Goal: Task Accomplishment & Management: Complete application form

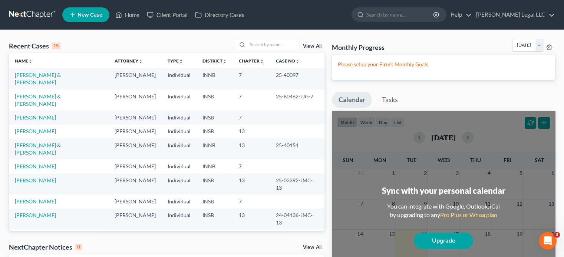
click at [281, 62] on link "Case No unfold_more expand_more expand_less" at bounding box center [288, 61] width 24 height 6
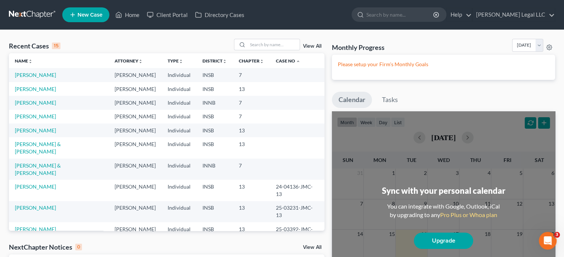
click at [311, 50] on div "View All" at bounding box center [279, 44] width 90 height 11
click at [312, 45] on link "View All" at bounding box center [312, 46] width 19 height 5
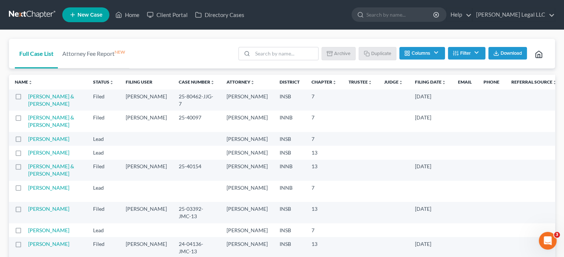
click at [122, 6] on ul "New Case Home Client Portal Directory Cases - No Result - See all results Or Pr…" at bounding box center [308, 14] width 492 height 19
click at [122, 12] on icon at bounding box center [118, 14] width 7 height 9
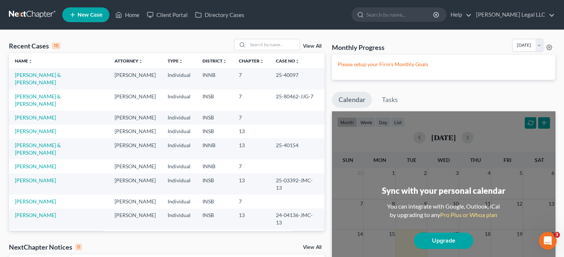
click at [87, 18] on link "New Case" at bounding box center [85, 14] width 47 height 15
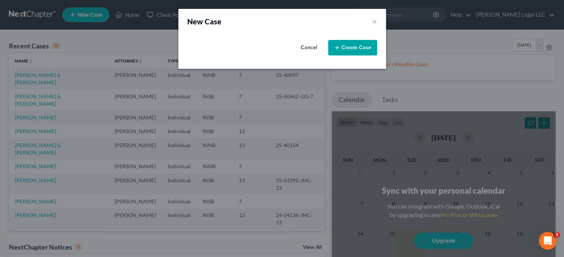
select select "28"
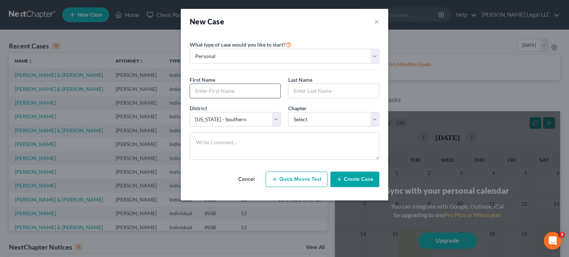
click at [225, 91] on input "text" at bounding box center [235, 91] width 90 height 14
click at [227, 90] on input "text" at bounding box center [235, 91] width 90 height 14
type input "[PERSON_NAME]"
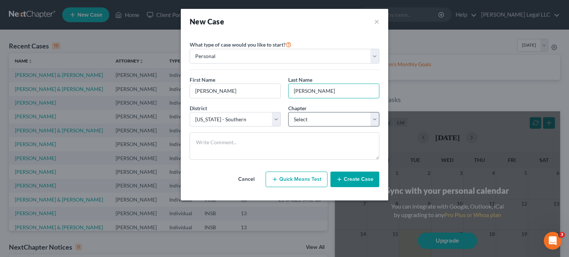
type input "[PERSON_NAME]"
click at [301, 118] on select "Select 7 11 12 13" at bounding box center [333, 119] width 91 height 15
select select "3"
click at [288, 112] on select "Select 7 11 12 13" at bounding box center [333, 119] width 91 height 15
drag, startPoint x: 351, startPoint y: 178, endPoint x: 345, endPoint y: 177, distance: 6.4
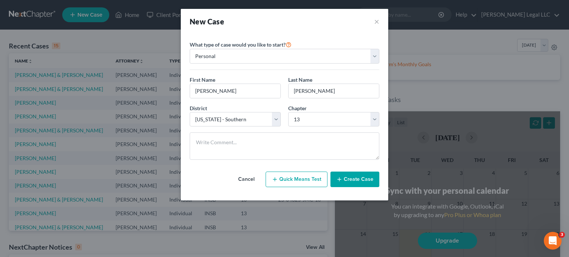
click at [351, 178] on button "Create Case" at bounding box center [354, 180] width 49 height 16
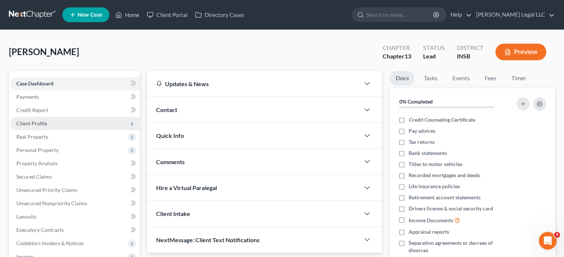
click at [33, 126] on span "Client Profile" at bounding box center [31, 123] width 31 height 6
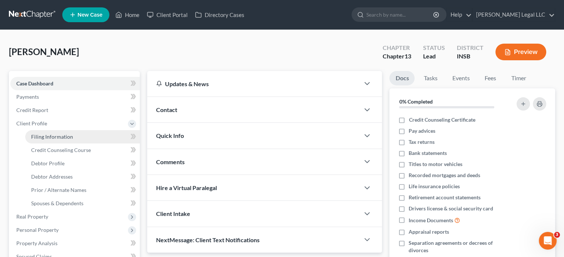
click at [42, 138] on span "Filing Information" at bounding box center [52, 137] width 42 height 6
select select "1"
select select "0"
select select "3"
select select "28"
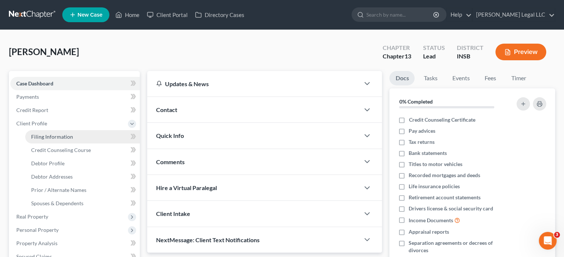
select select "0"
select select "15"
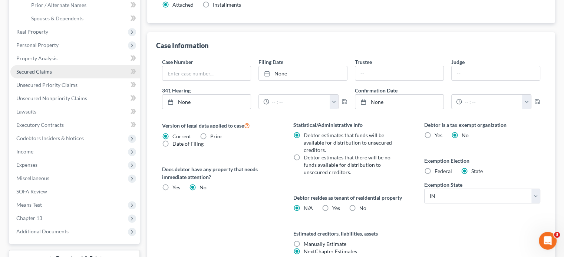
scroll to position [111, 0]
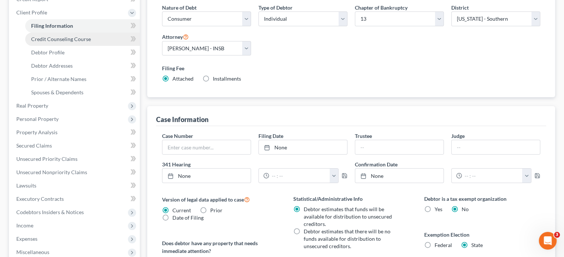
click at [53, 40] on span "Credit Counseling Course" at bounding box center [61, 39] width 60 height 6
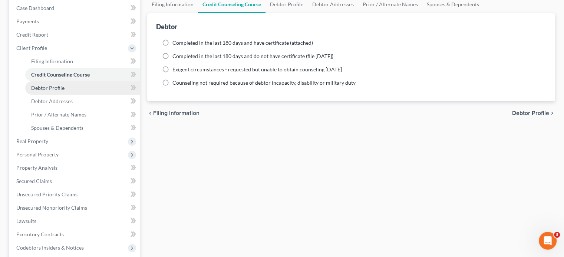
scroll to position [37, 0]
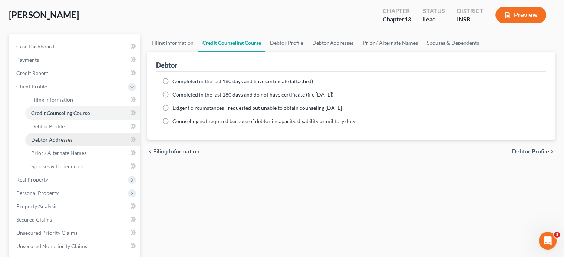
click at [41, 138] on span "Debtor Addresses" at bounding box center [51, 140] width 41 height 6
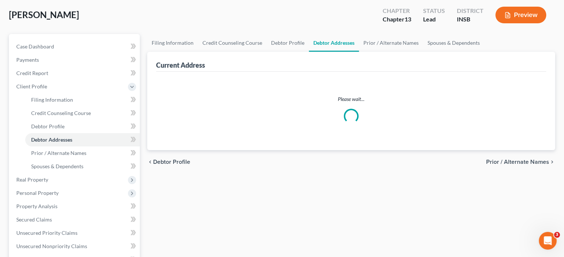
select select "0"
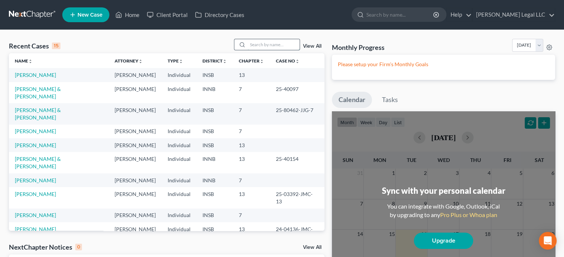
click at [266, 45] on input "search" at bounding box center [273, 44] width 52 height 11
click at [277, 39] on div at bounding box center [267, 44] width 66 height 11
click at [272, 45] on input "search" at bounding box center [273, 44] width 52 height 11
type input "laurin"
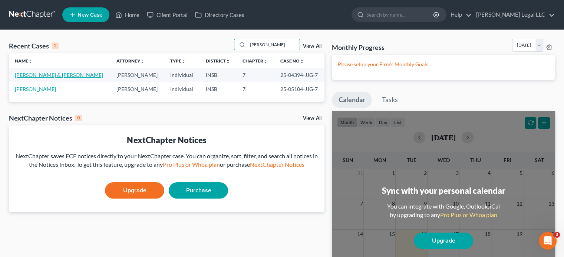
click at [47, 74] on link "[PERSON_NAME] & [PERSON_NAME]" at bounding box center [59, 75] width 88 height 6
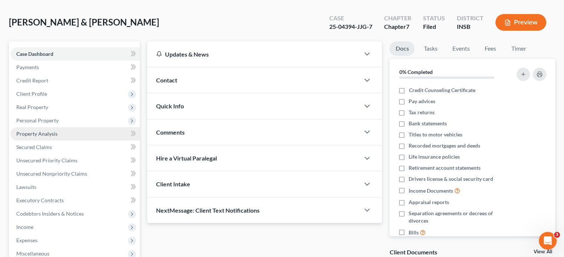
scroll to position [74, 0]
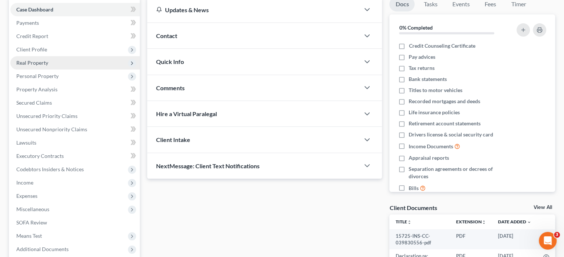
click at [33, 63] on span "Real Property" at bounding box center [32, 63] width 32 height 6
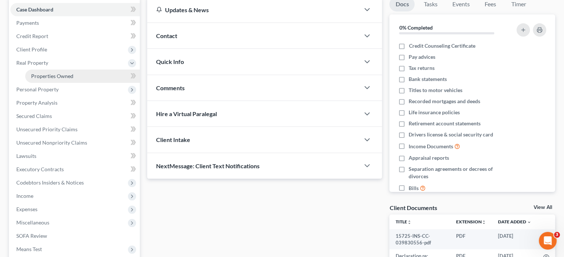
click at [55, 75] on span "Properties Owned" at bounding box center [52, 76] width 42 height 6
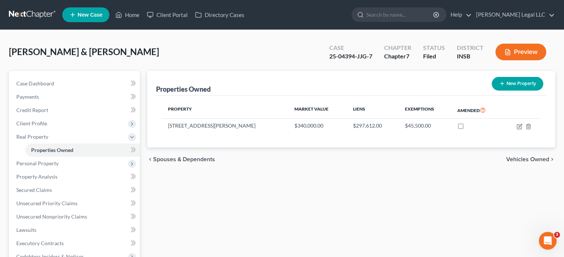
drag, startPoint x: 396, startPoint y: 190, endPoint x: 392, endPoint y: 189, distance: 3.8
click at [396, 190] on div "Properties Owned New Property Property Market Value Liens Exemptions Amended 10…" at bounding box center [350, 231] width 415 height 321
click at [389, 188] on div "Properties Owned New Property Property Market Value Liens Exemptions Amended 10…" at bounding box center [350, 231] width 415 height 321
click at [38, 124] on span "Client Profile" at bounding box center [31, 123] width 31 height 6
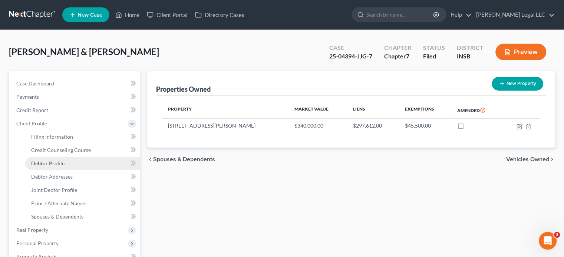
click at [41, 162] on span "Debtor Profile" at bounding box center [47, 163] width 33 height 6
select select "1"
select select "3"
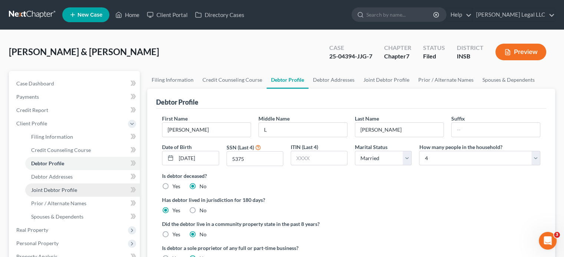
click at [46, 191] on span "Joint Debtor Profile" at bounding box center [54, 190] width 46 height 6
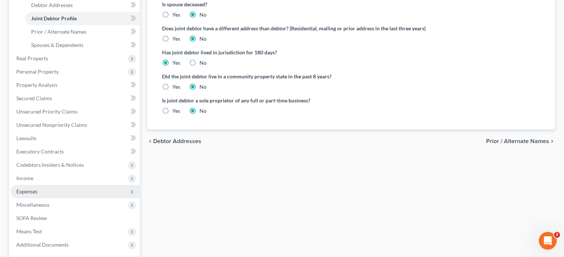
scroll to position [185, 0]
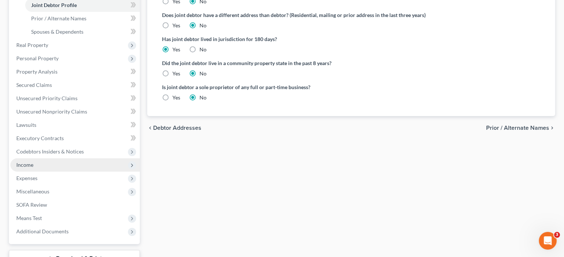
click at [31, 167] on span "Income" at bounding box center [24, 165] width 17 height 6
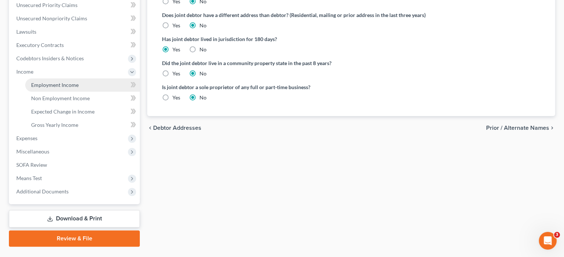
click at [47, 84] on span "Employment Income" at bounding box center [54, 85] width 47 height 6
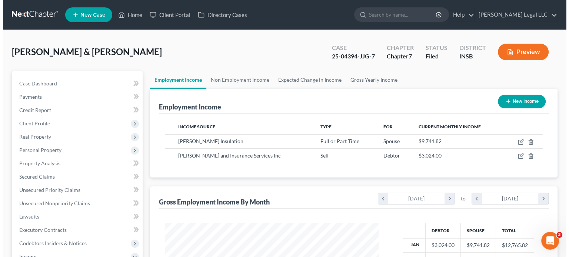
scroll to position [132, 229]
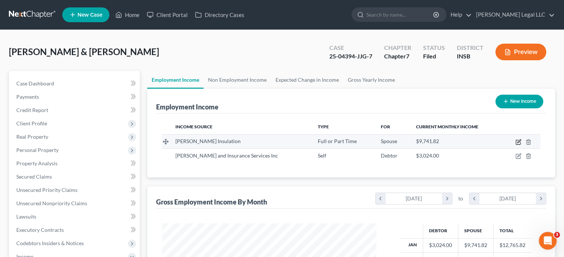
click at [517, 141] on icon "button" at bounding box center [518, 142] width 6 height 6
select select "0"
select select "15"
select select "3"
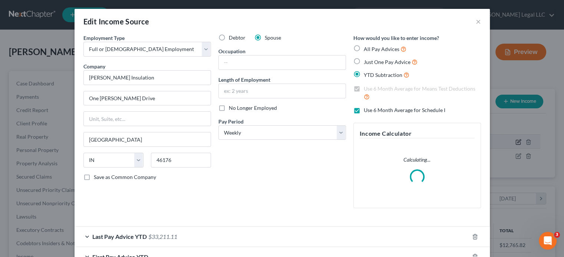
scroll to position [132, 231]
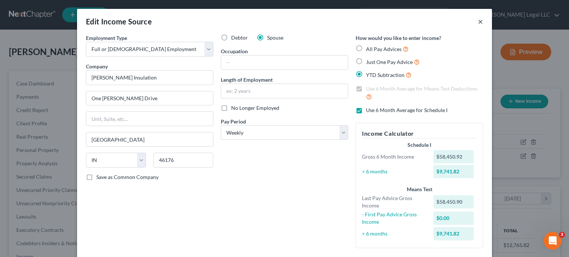
click at [478, 22] on button "×" at bounding box center [480, 21] width 5 height 9
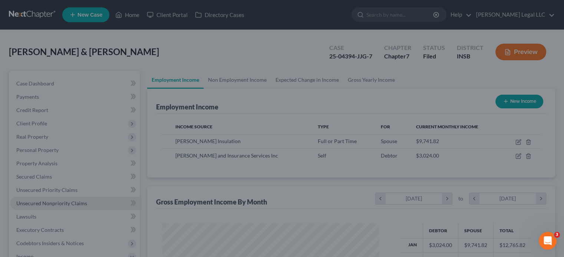
scroll to position [370360, 370263]
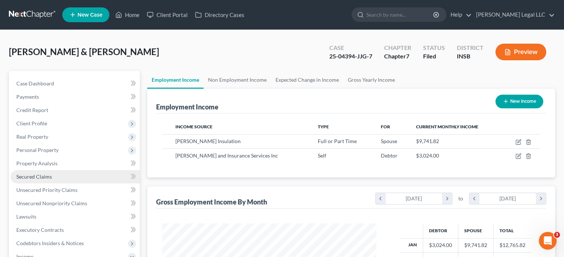
click at [53, 179] on link "Secured Claims" at bounding box center [74, 176] width 129 height 13
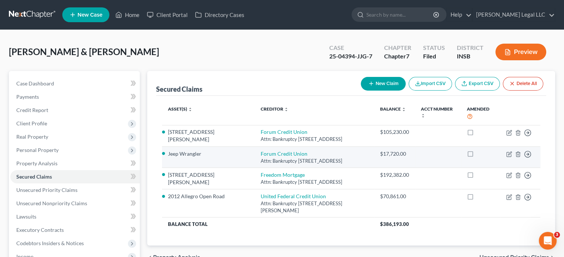
click at [187, 154] on li "Jeep Wrangler" at bounding box center [208, 153] width 81 height 7
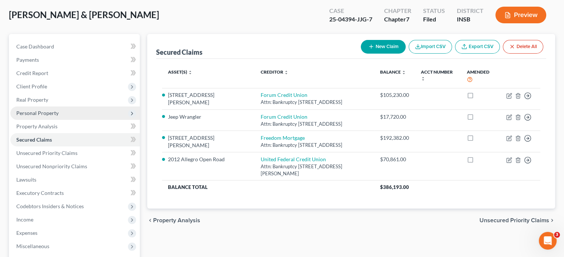
click at [34, 112] on span "Personal Property" at bounding box center [37, 113] width 42 height 6
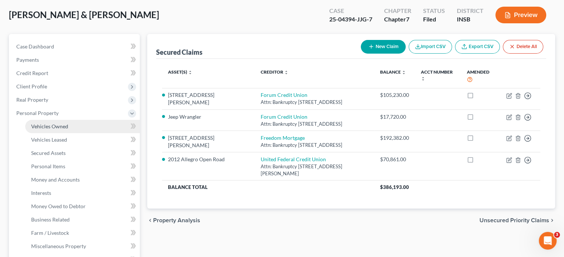
click at [39, 124] on span "Vehicles Owned" at bounding box center [49, 126] width 37 height 6
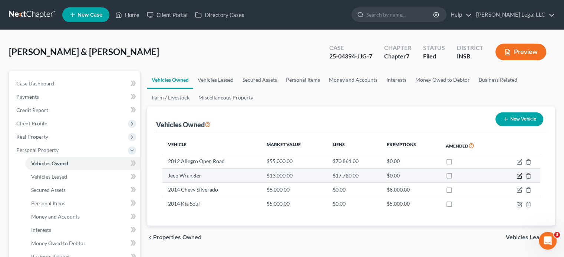
click at [519, 177] on icon "button" at bounding box center [519, 176] width 6 height 6
select select "0"
select select "2"
select select "0"
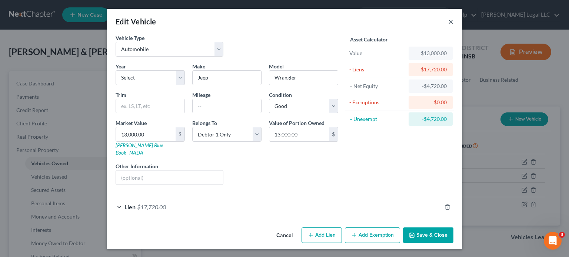
click at [450, 24] on button "×" at bounding box center [450, 21] width 5 height 9
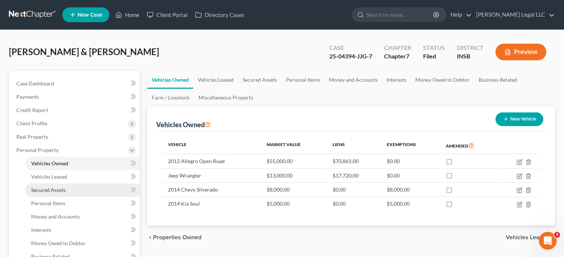
click at [29, 188] on link "Secured Assets" at bounding box center [82, 190] width 114 height 13
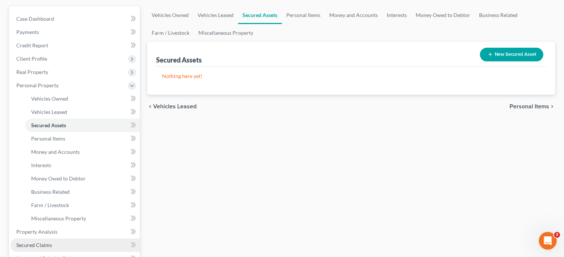
scroll to position [148, 0]
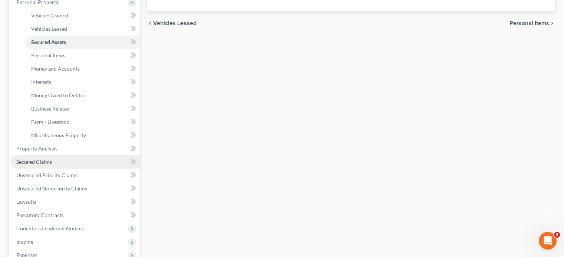
click at [33, 161] on span "Secured Claims" at bounding box center [34, 162] width 36 height 6
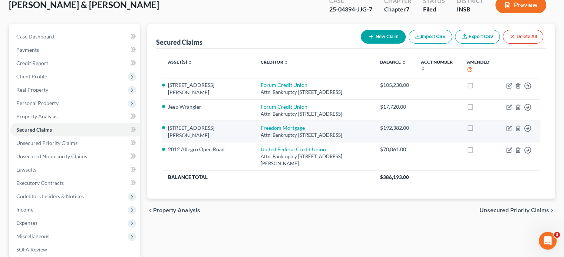
scroll to position [29, 0]
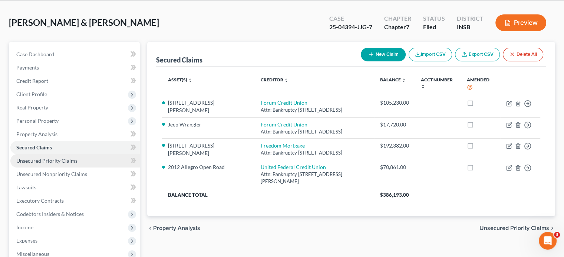
click at [77, 163] on link "Unsecured Priority Claims" at bounding box center [74, 160] width 129 height 13
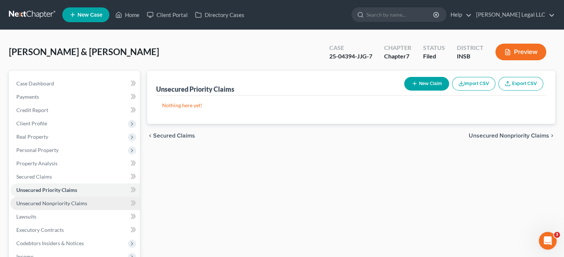
click at [55, 204] on span "Unsecured Nonpriority Claims" at bounding box center [51, 203] width 71 height 6
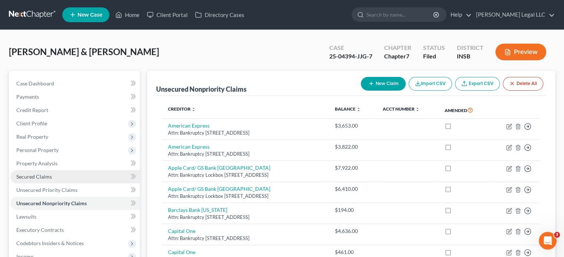
click at [36, 174] on span "Secured Claims" at bounding box center [34, 177] width 36 height 6
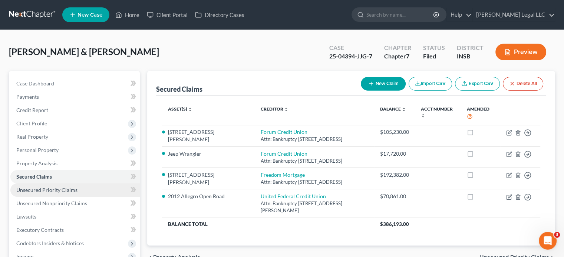
click at [40, 189] on span "Unsecured Priority Claims" at bounding box center [46, 190] width 61 height 6
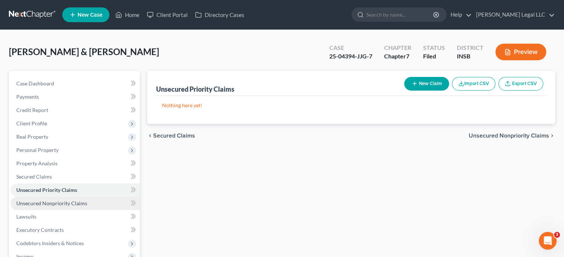
click at [40, 198] on link "Unsecured Nonpriority Claims" at bounding box center [74, 203] width 129 height 13
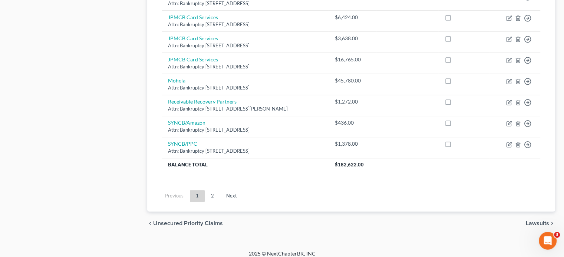
scroll to position [597, 0]
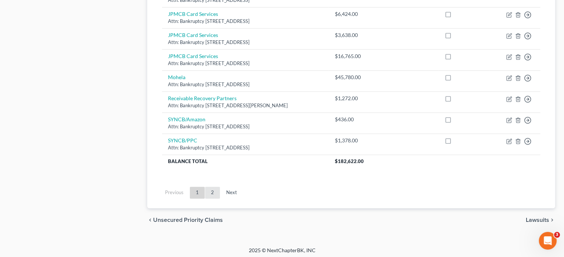
click at [213, 194] on link "2" at bounding box center [212, 193] width 15 height 12
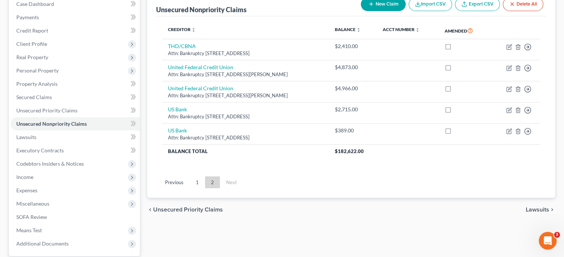
scroll to position [75, 0]
